Goal: Information Seeking & Learning: Learn about a topic

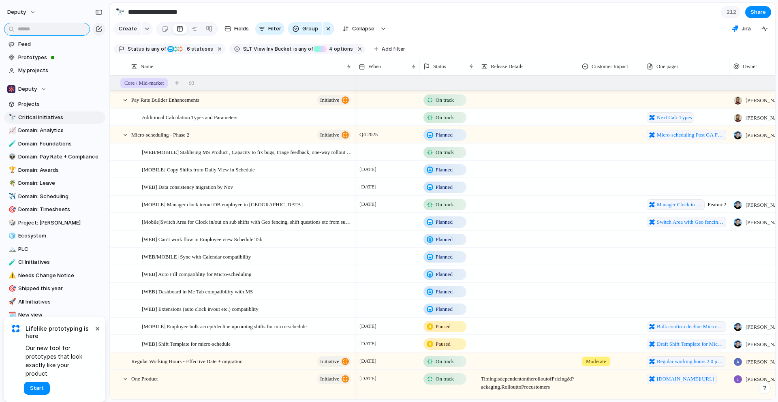
click at [48, 28] on input "text" at bounding box center [47, 29] width 86 height 13
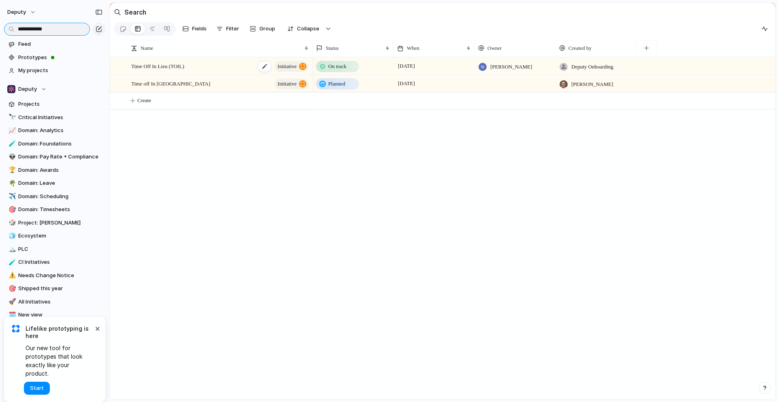
type input "**********"
click at [247, 69] on div "Time Off In [GEOGRAPHIC_DATA] (TOIL) initiative" at bounding box center [220, 66] width 178 height 17
